Goal: Check status: Check status

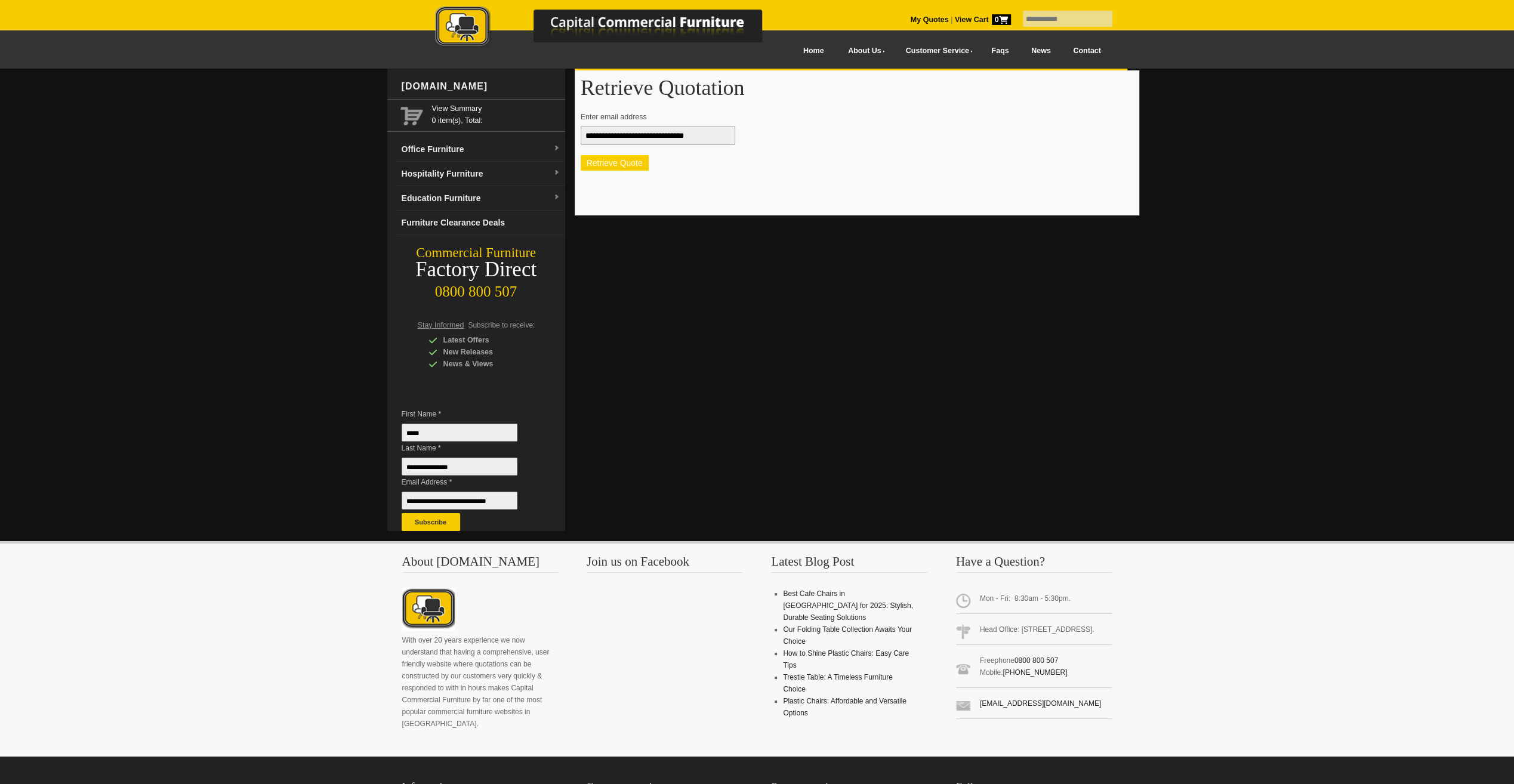
click at [616, 162] on button "Retrieve Quote" at bounding box center [614, 163] width 68 height 16
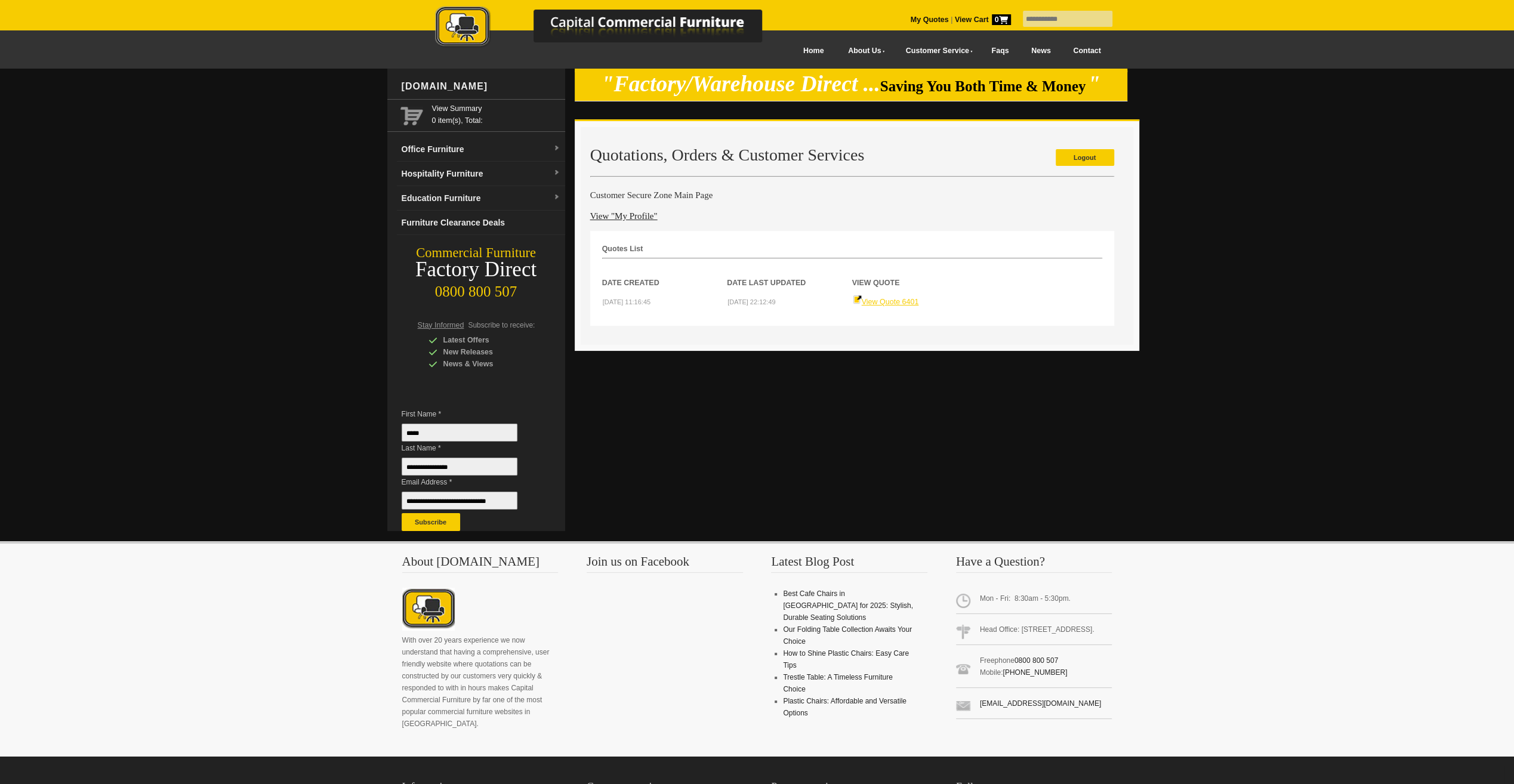
click at [872, 298] on link "View Quote 6401" at bounding box center [886, 302] width 66 height 8
